Goal: Task Accomplishment & Management: Use online tool/utility

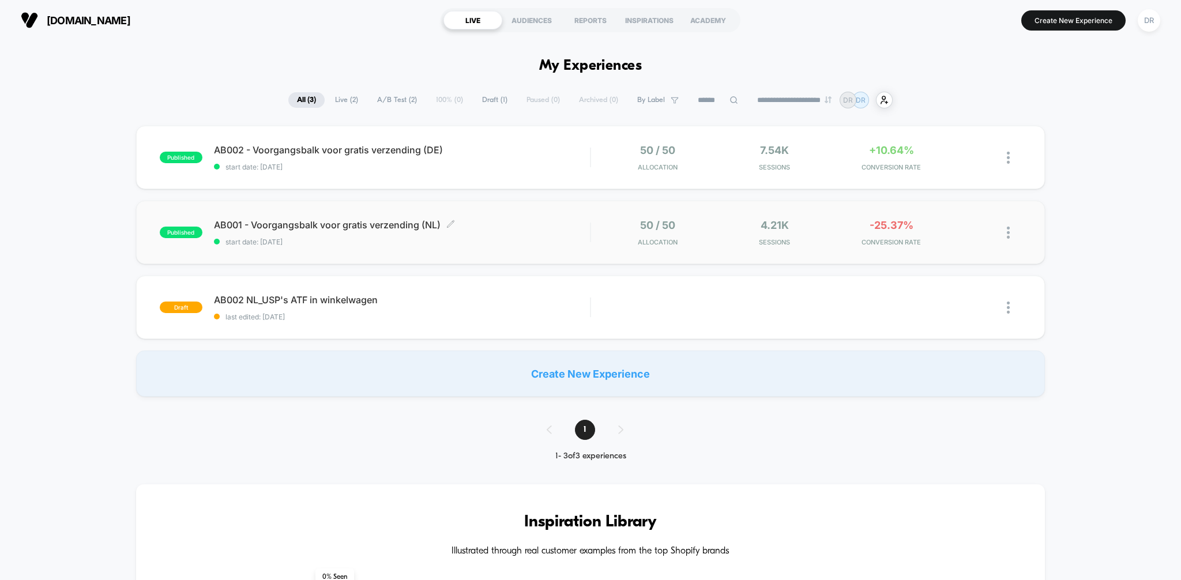
click at [328, 224] on span "AB001 - Voorgangsbalk voor gratis verzending (NL) Click to edit experience deta…" at bounding box center [402, 225] width 377 height 12
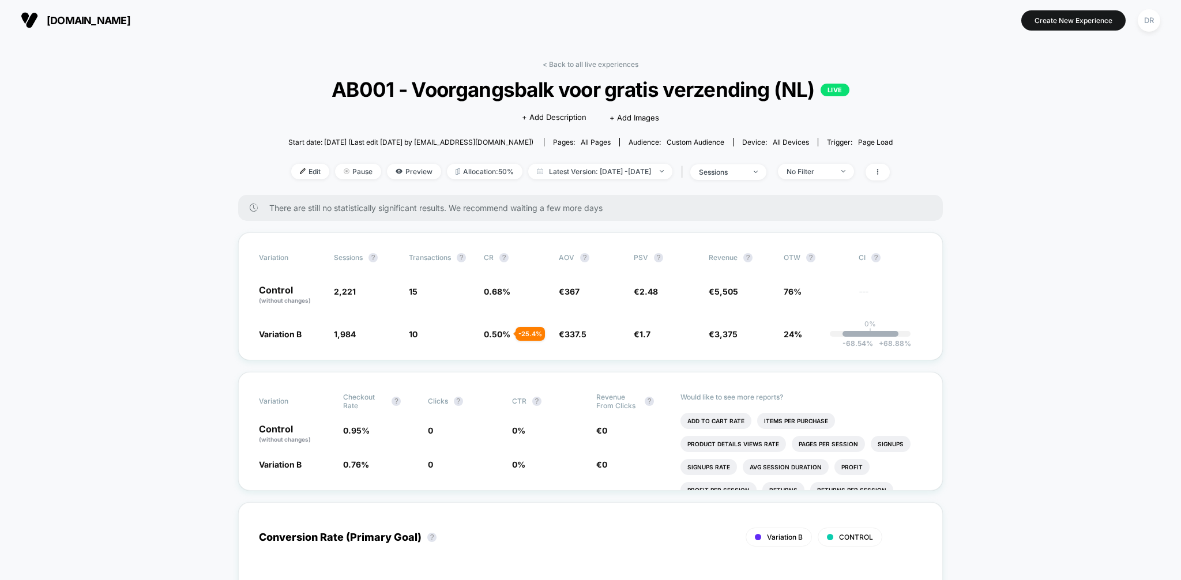
scroll to position [1, 0]
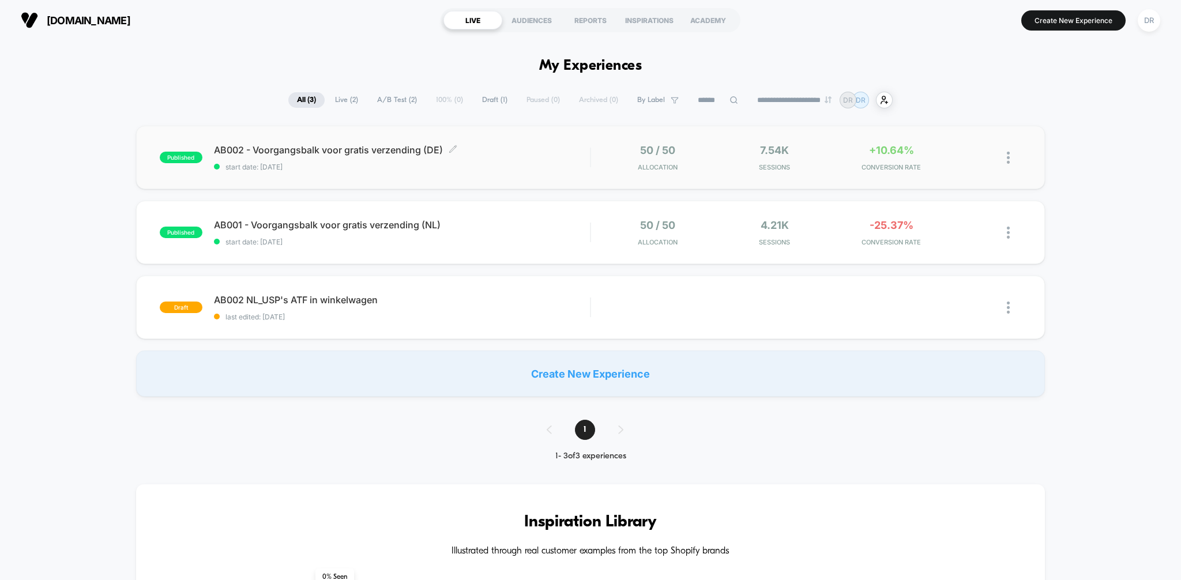
click at [354, 150] on span "AB002 - Voorgangsbalk voor gratis verzending (DE) Click to edit experience deta…" at bounding box center [402, 150] width 377 height 12
